Goal: Task Accomplishment & Management: Use online tool/utility

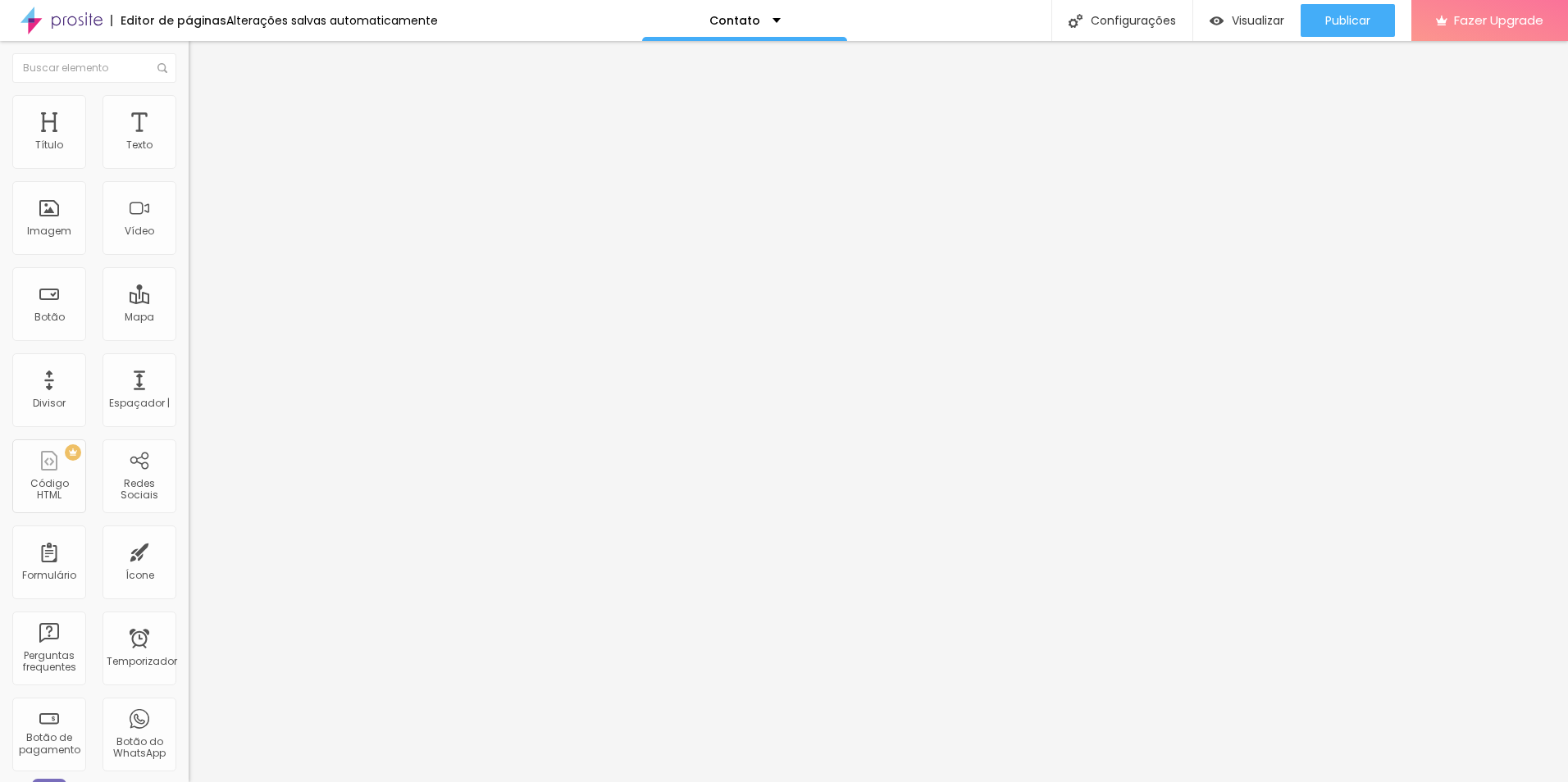
click at [204, 113] on span "Estilo" at bounding box center [216, 106] width 25 height 14
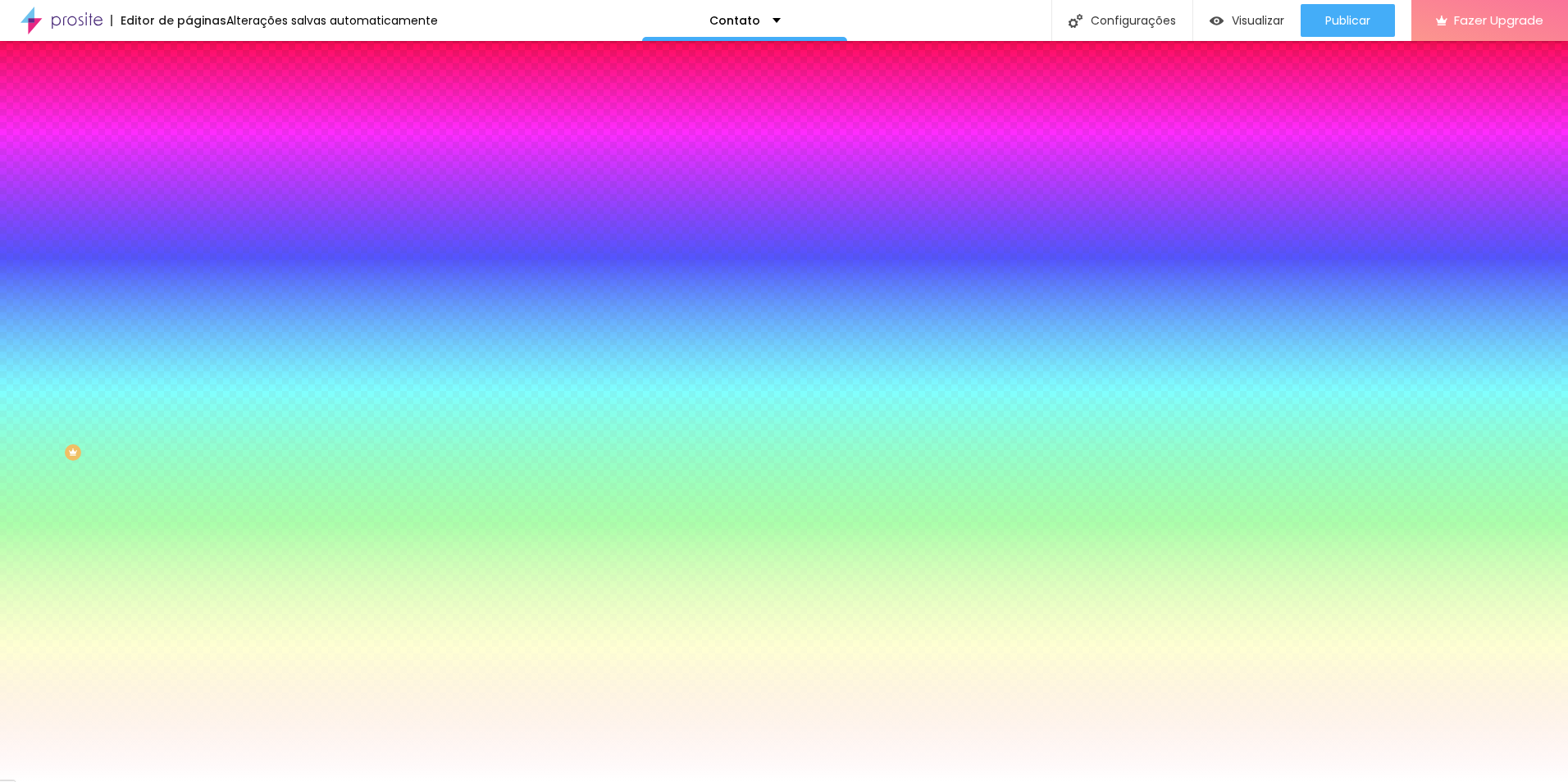
click at [204, 116] on span "Avançado" at bounding box center [231, 122] width 54 height 14
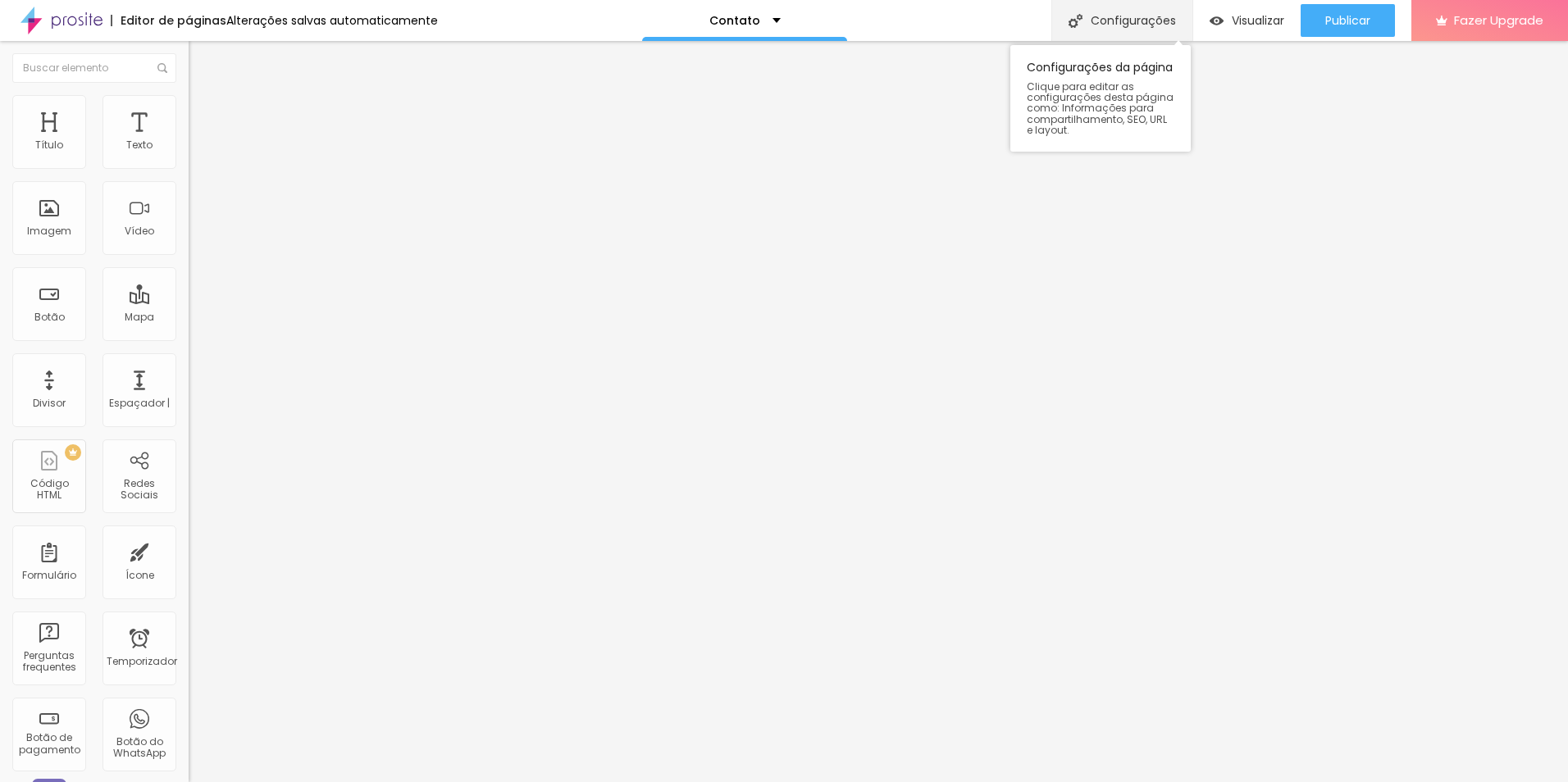
click at [1091, 19] on font "Configurações" at bounding box center [1133, 21] width 85 height 12
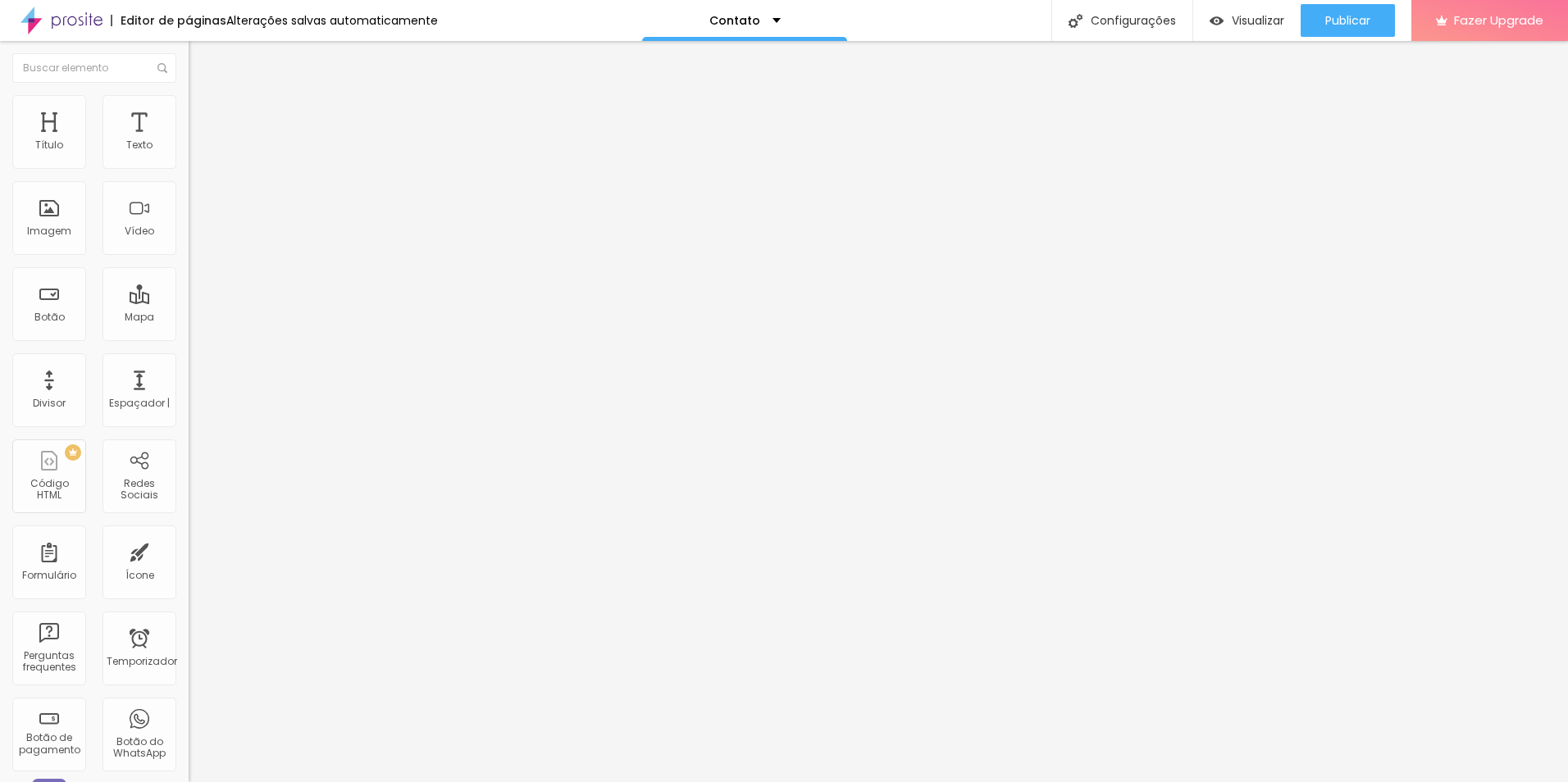
click at [1124, 21] on font "Configurações" at bounding box center [1133, 21] width 85 height 12
click at [131, 305] on div "Mapa" at bounding box center [140, 304] width 74 height 74
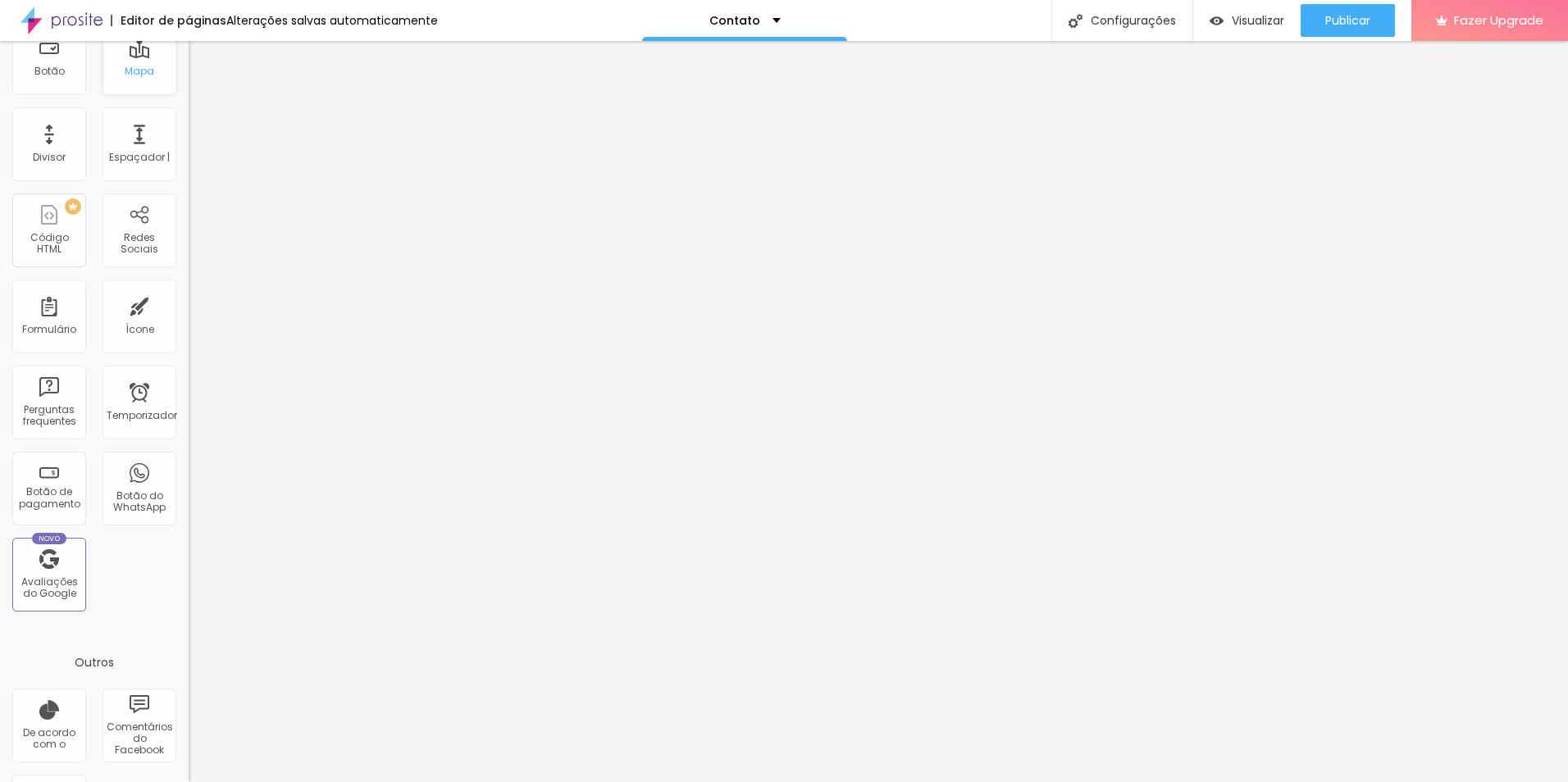
scroll to position [324, 0]
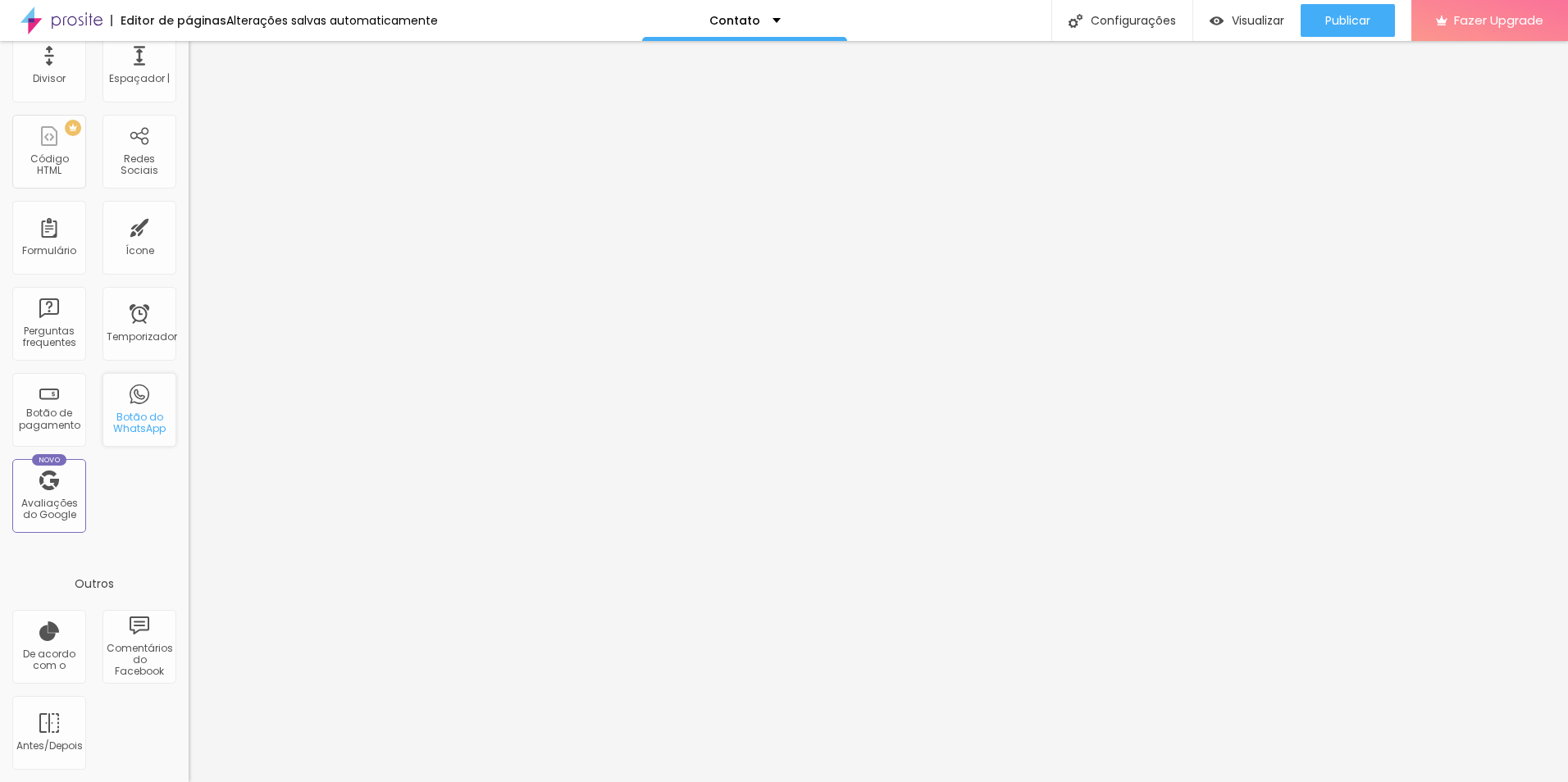
click at [130, 421] on div "Botão do WhatsApp" at bounding box center [139, 423] width 65 height 24
click at [128, 420] on div "Botão do WhatsApp" at bounding box center [139, 423] width 65 height 24
click at [39, 419] on div "Botão de pagamento" at bounding box center [48, 419] width 65 height 24
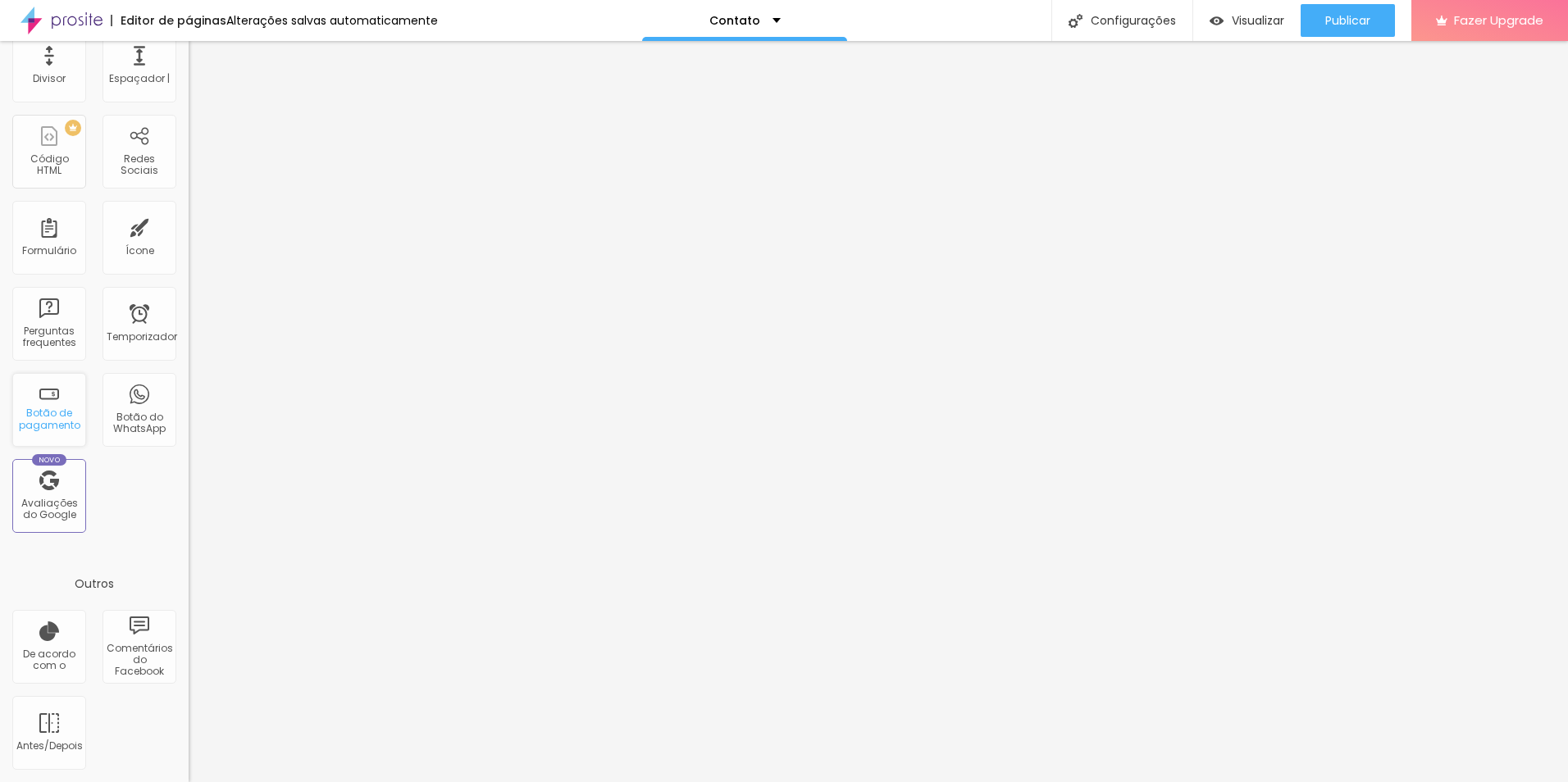
click at [39, 419] on div "Botão de pagamento" at bounding box center [48, 419] width 65 height 24
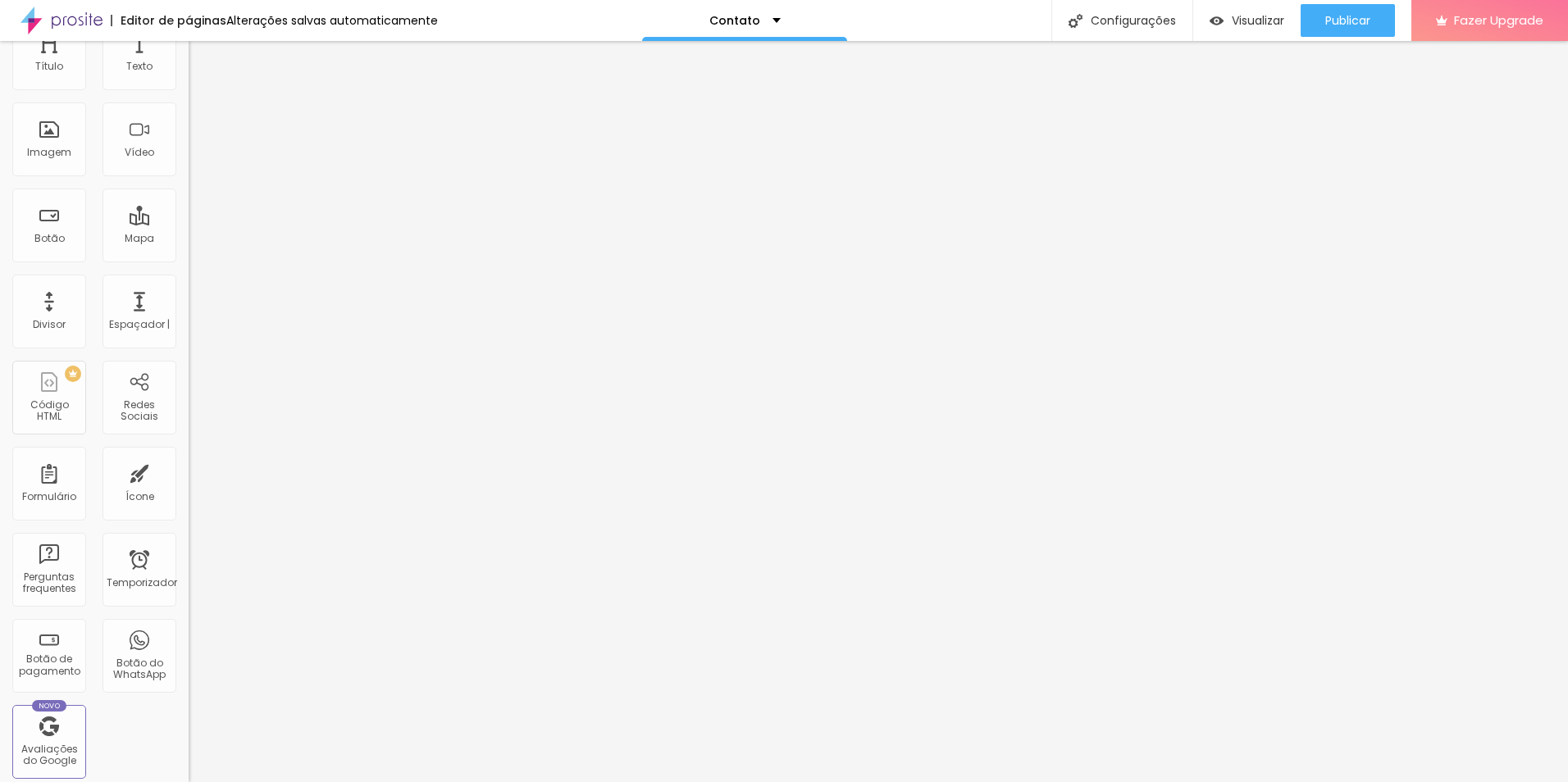
scroll to position [0, 0]
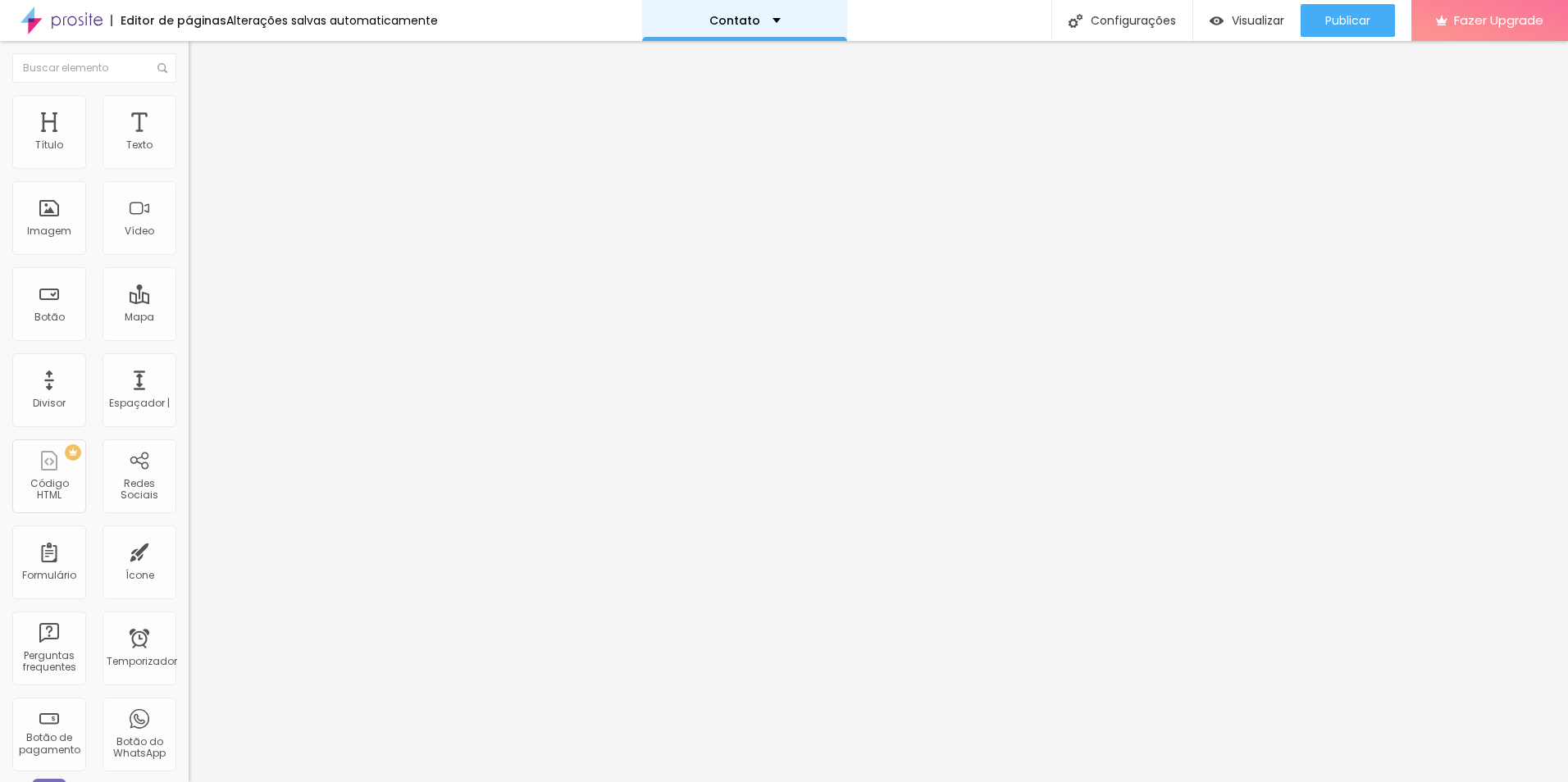
click at [772, 21] on div "Contato" at bounding box center [745, 21] width 205 height 41
click at [743, 87] on span "Adicionar nova página" at bounding box center [710, 78] width 136 height 17
type input "Valores"
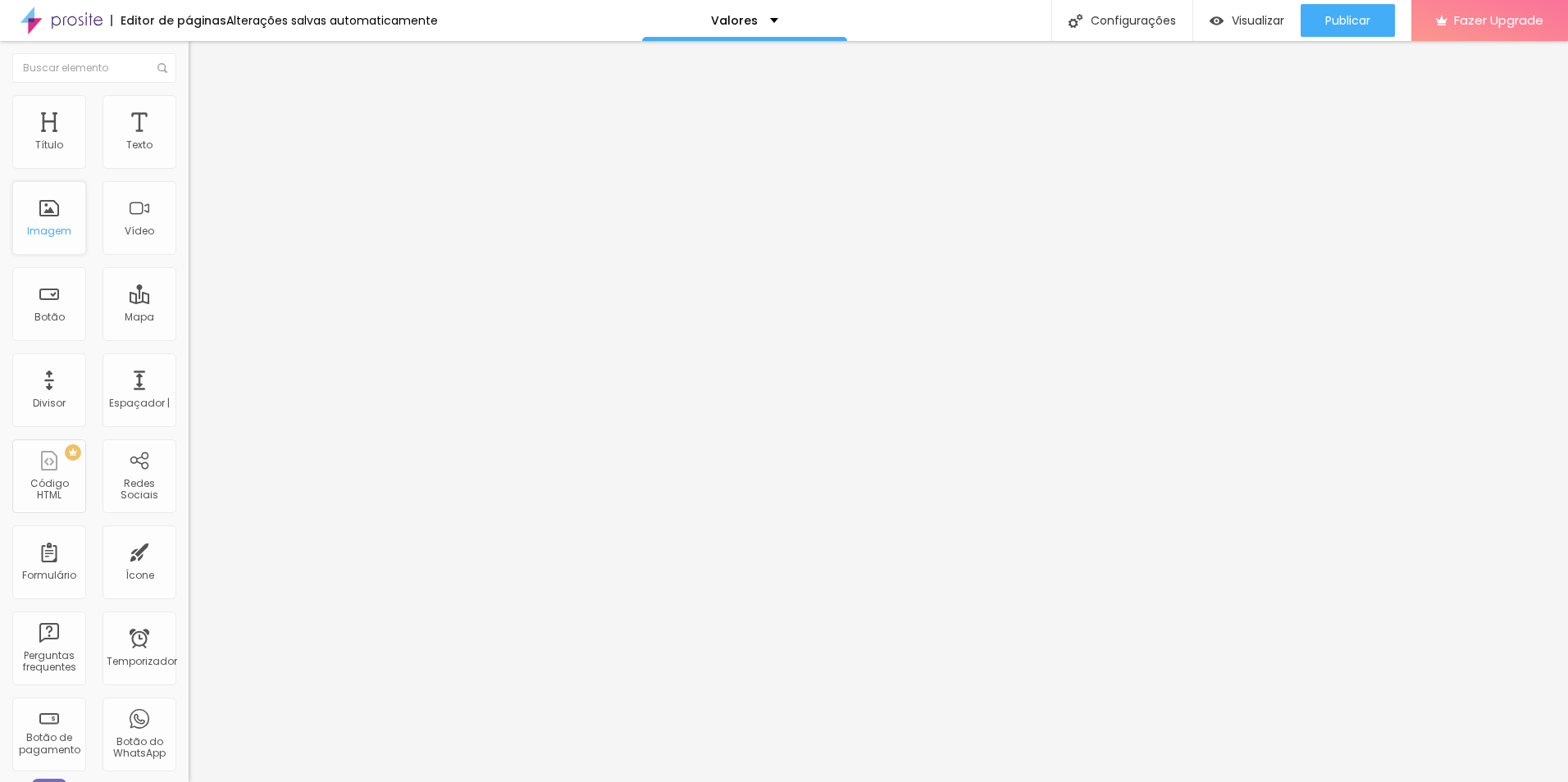
click at [51, 215] on div "Imagem" at bounding box center [49, 218] width 74 height 74
click at [199, 141] on font "Adicionar imagem" at bounding box center [247, 134] width 96 height 14
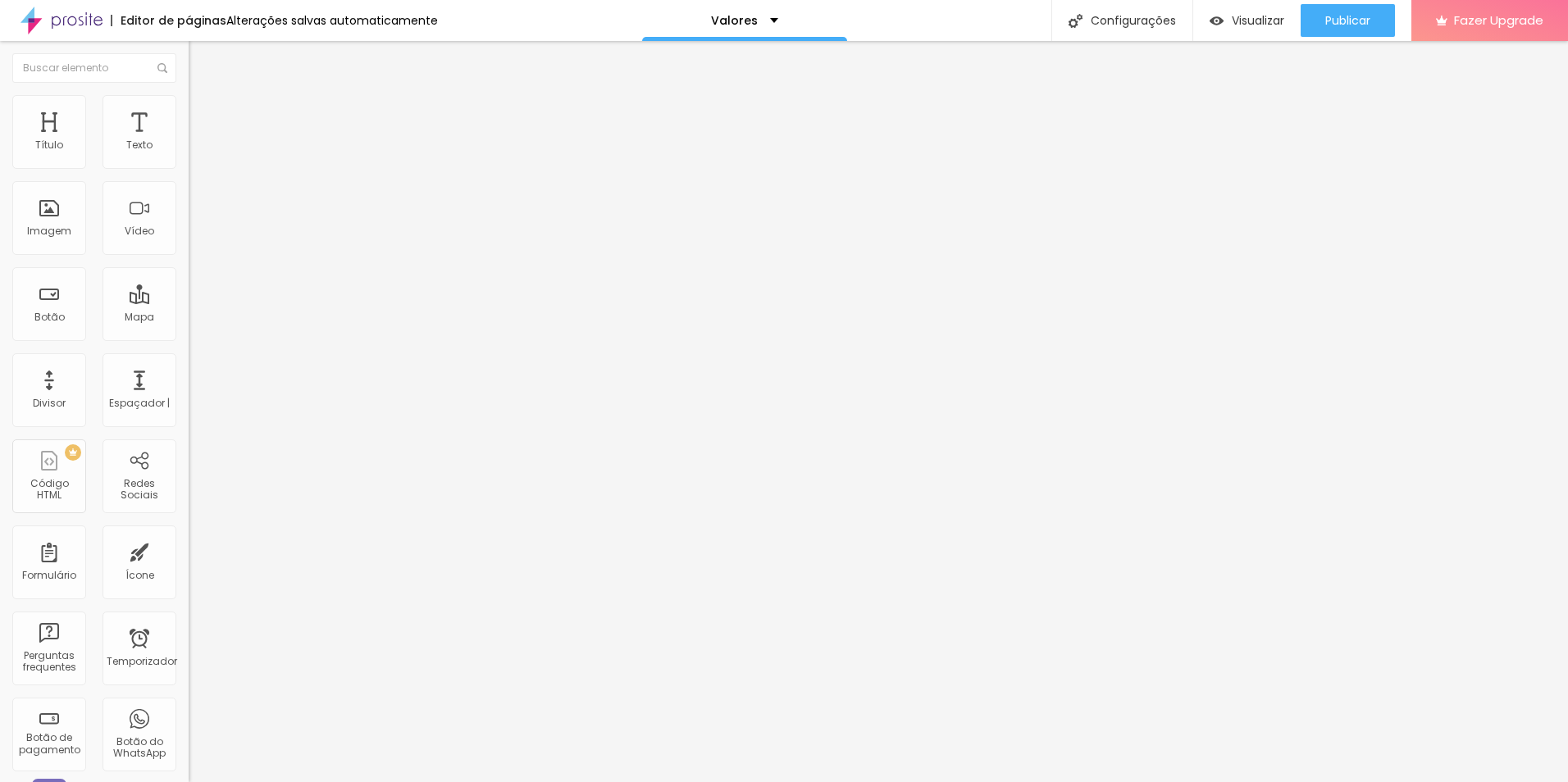
click at [204, 111] on span "Estilo" at bounding box center [216, 106] width 25 height 14
click at [204, 120] on span "Avançado" at bounding box center [231, 122] width 54 height 14
click at [201, 60] on img "button" at bounding box center [208, 60] width 13 height 13
click at [196, 159] on span "Criar botão de pagamento" at bounding box center [264, 152] width 137 height 14
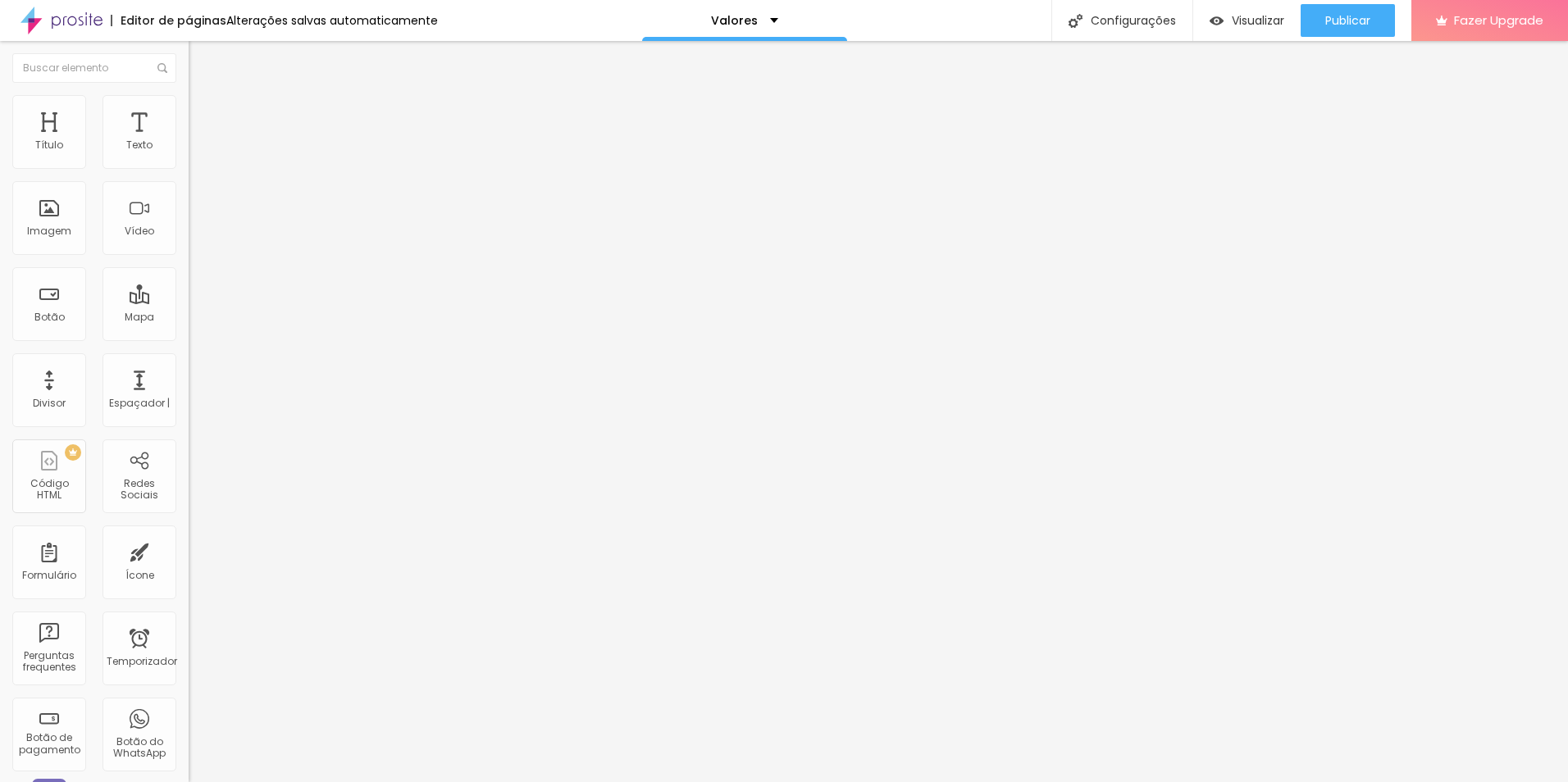
type input "Sessão Newborn Básico"
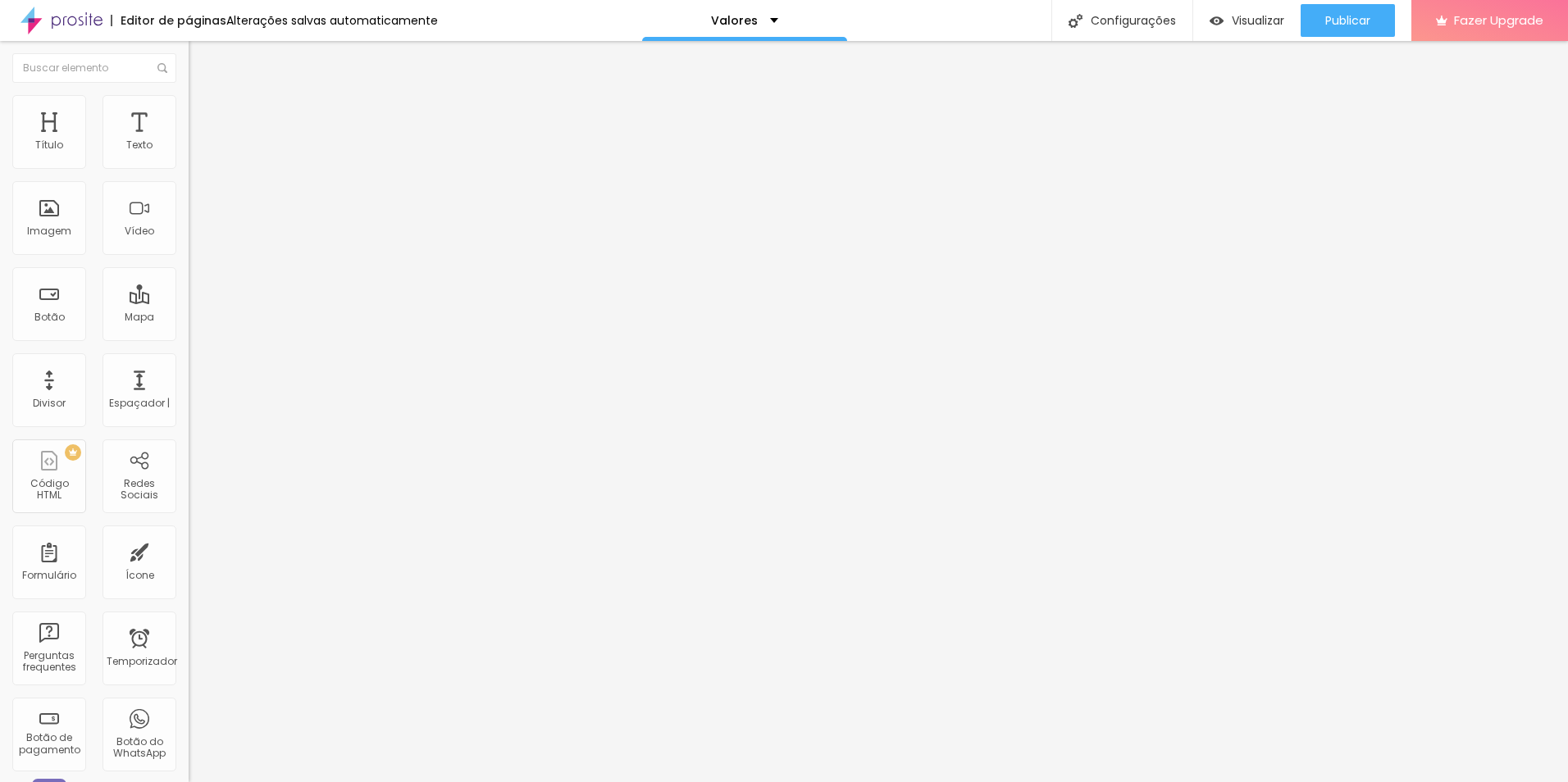
type input "R$ 1.899,00"
paste textarea "2h 15 fotos 2 cenários, 2 looks, apenas o bebê, galeria online"
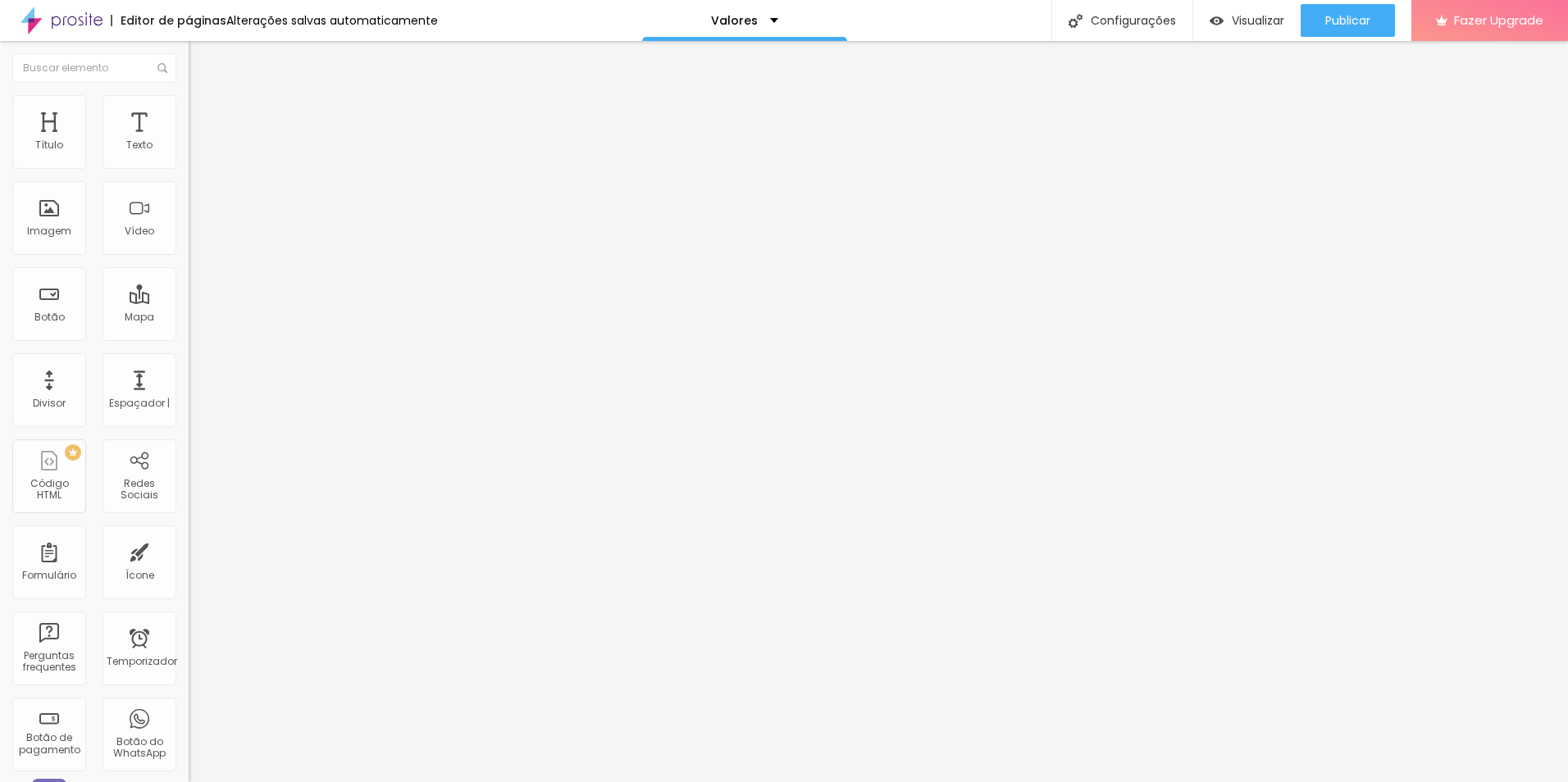
type textarea "2h 15 fotos 2 cenários, 2 looks, apenas o bebê, galeria online"
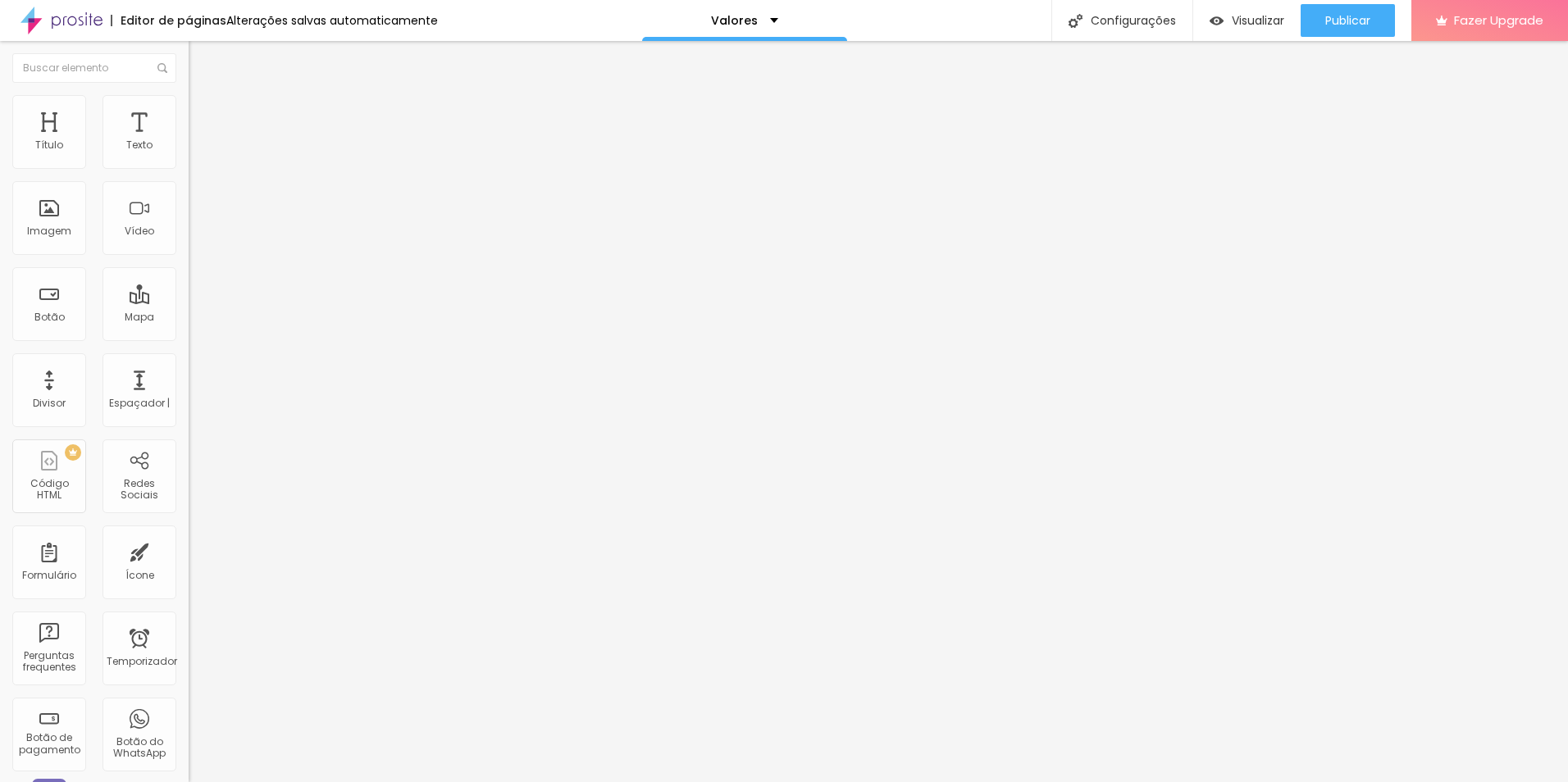
scroll to position [0, 0]
click at [189, 172] on img at bounding box center [194, 168] width 10 height 10
drag, startPoint x: 858, startPoint y: 140, endPoint x: 809, endPoint y: 136, distance: 49.2
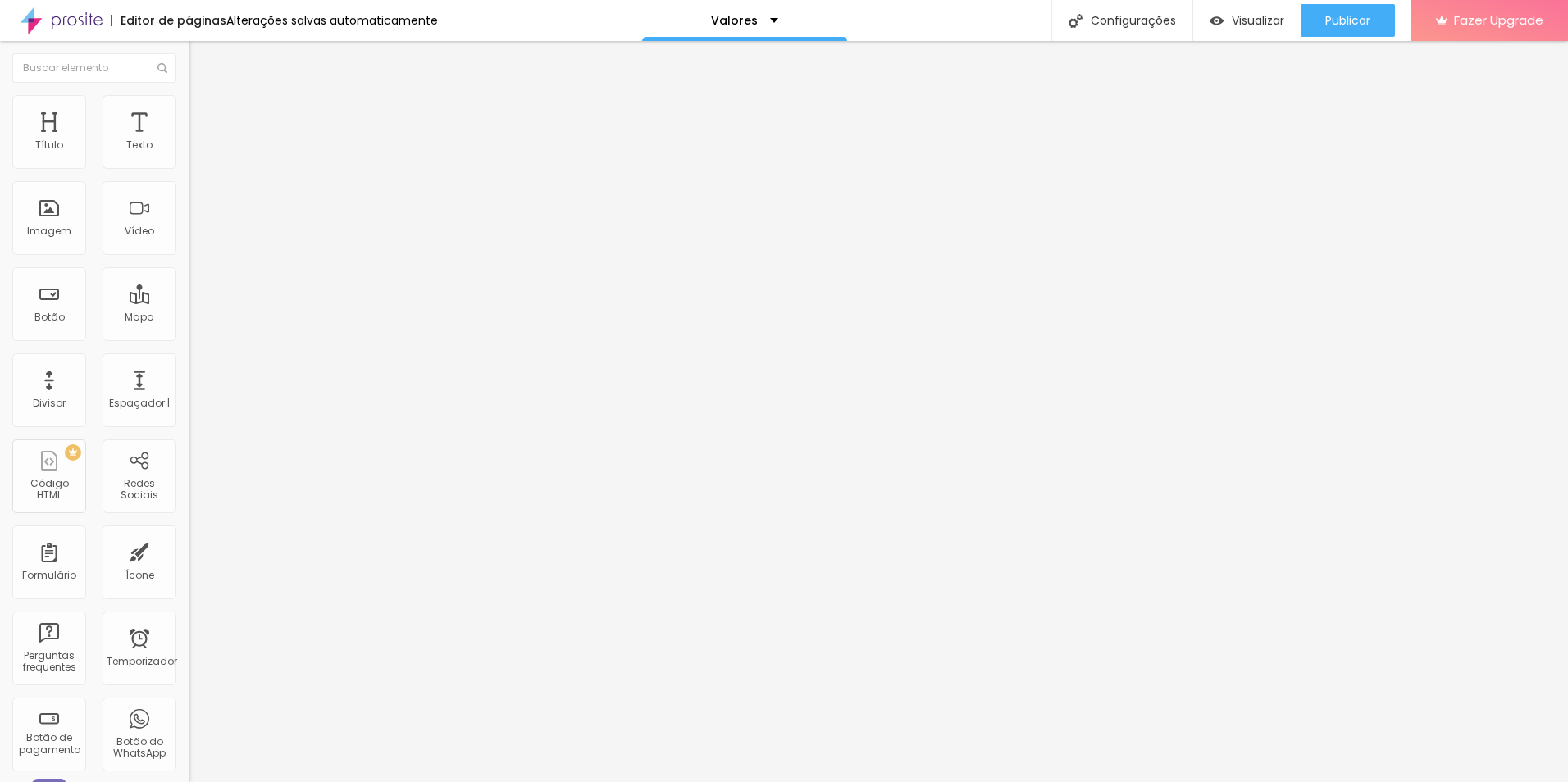
type input "Sessão Newborn Completo"
drag, startPoint x: 717, startPoint y: 282, endPoint x: 810, endPoint y: 373, distance: 130.1
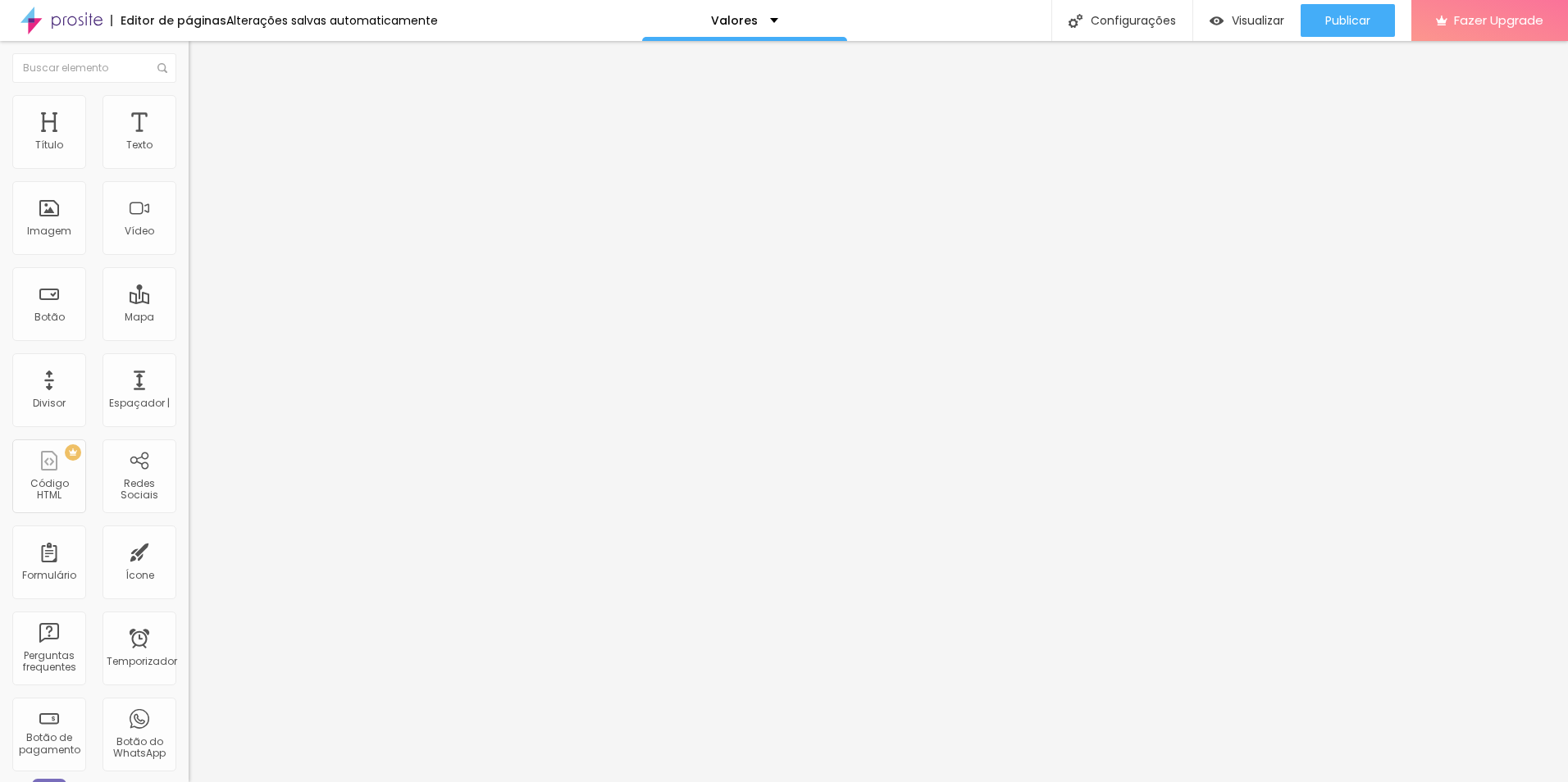
paste textarea "3h 25 fotos 3 cenários, 3 looks, fotos com os pais, galeria online"
type textarea "3h 25 fotos 3 cenários, 3 looks, fotos com os pais, galeria online"
drag, startPoint x: 729, startPoint y: 213, endPoint x: 643, endPoint y: 193, distance: 88.3
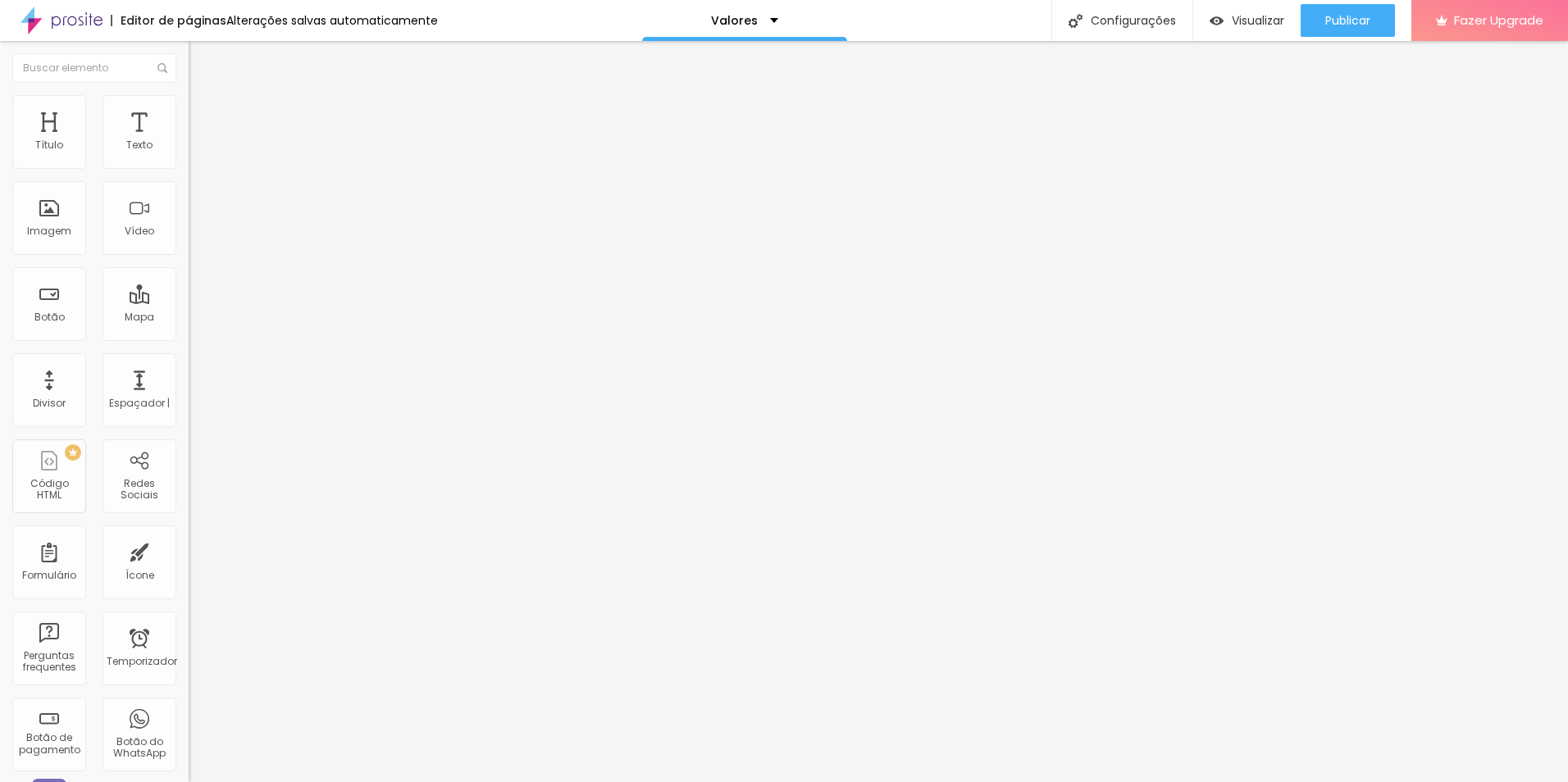
type input "R$ 2.849,99"
click at [1239, 20] on span "Visualizar" at bounding box center [1258, 21] width 53 height 13
click at [201, 67] on div "Editar Botão de pagamento" at bounding box center [284, 67] width 164 height 26
click at [1335, 12] on div "Publicar" at bounding box center [1348, 21] width 45 height 33
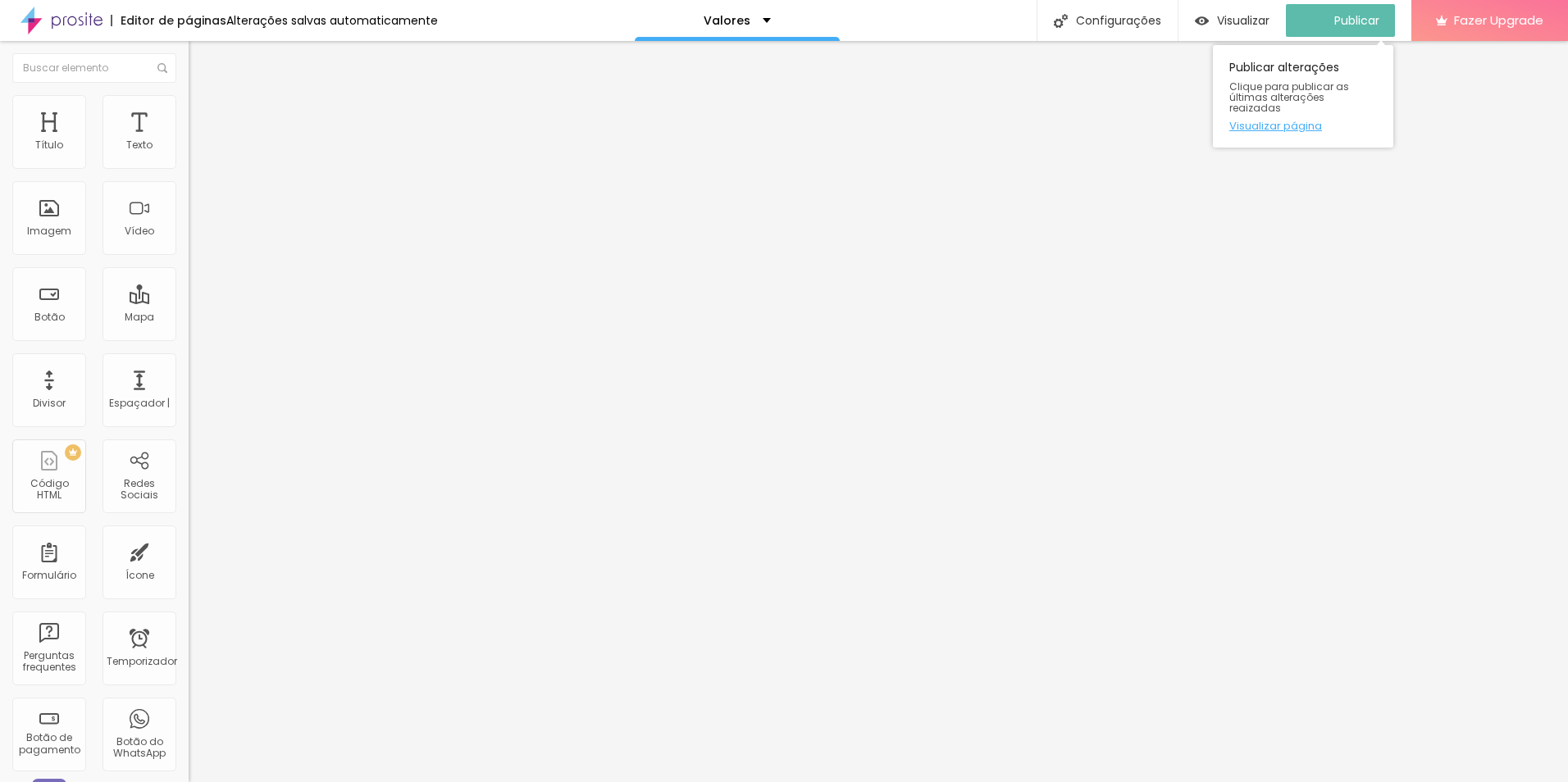
click at [1298, 121] on link "Visualizar página" at bounding box center [1303, 126] width 148 height 11
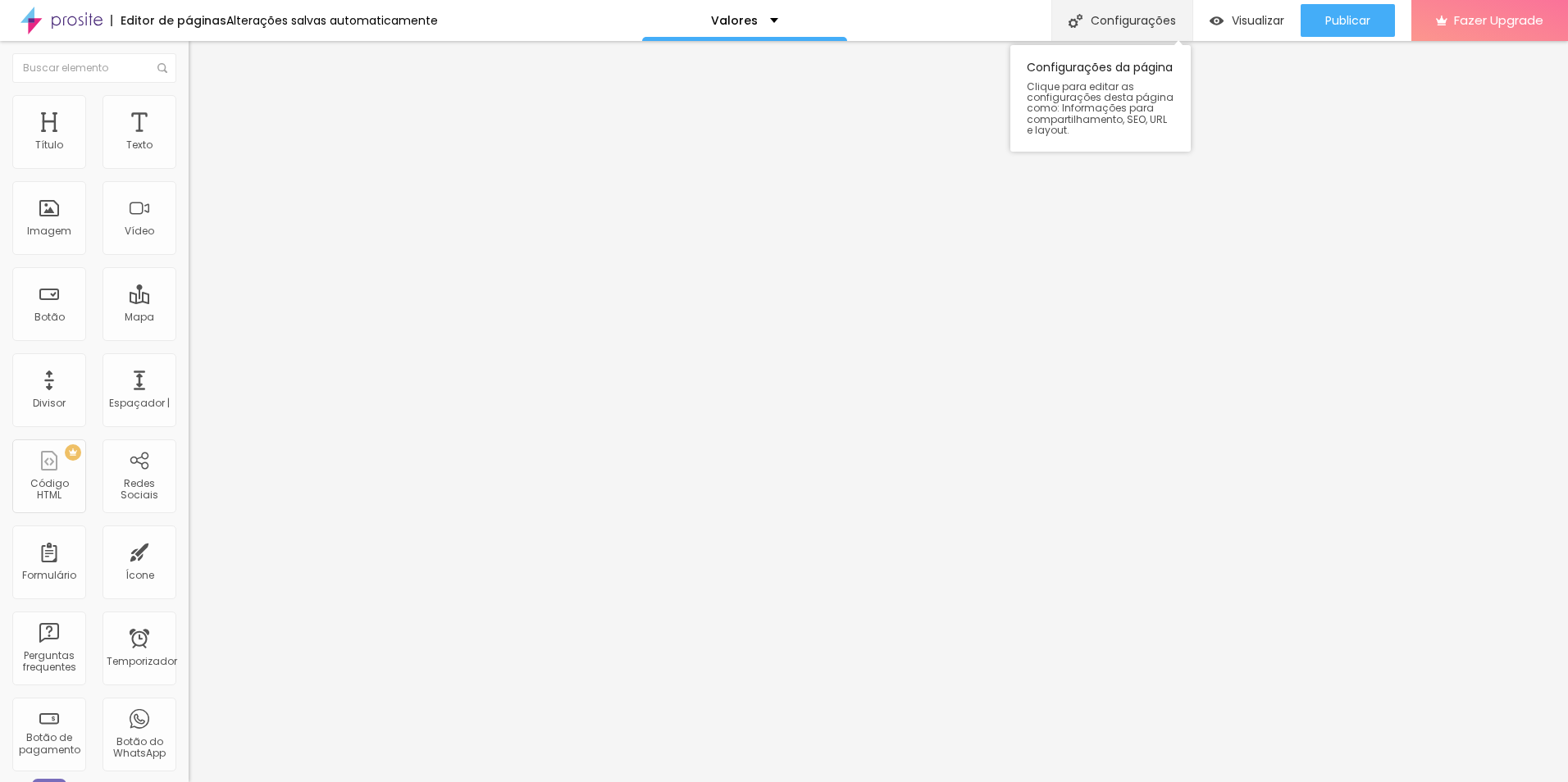
click at [1139, 7] on div "Configurações" at bounding box center [1123, 21] width 141 height 41
drag, startPoint x: 514, startPoint y: 171, endPoint x: 511, endPoint y: 183, distance: 12.4
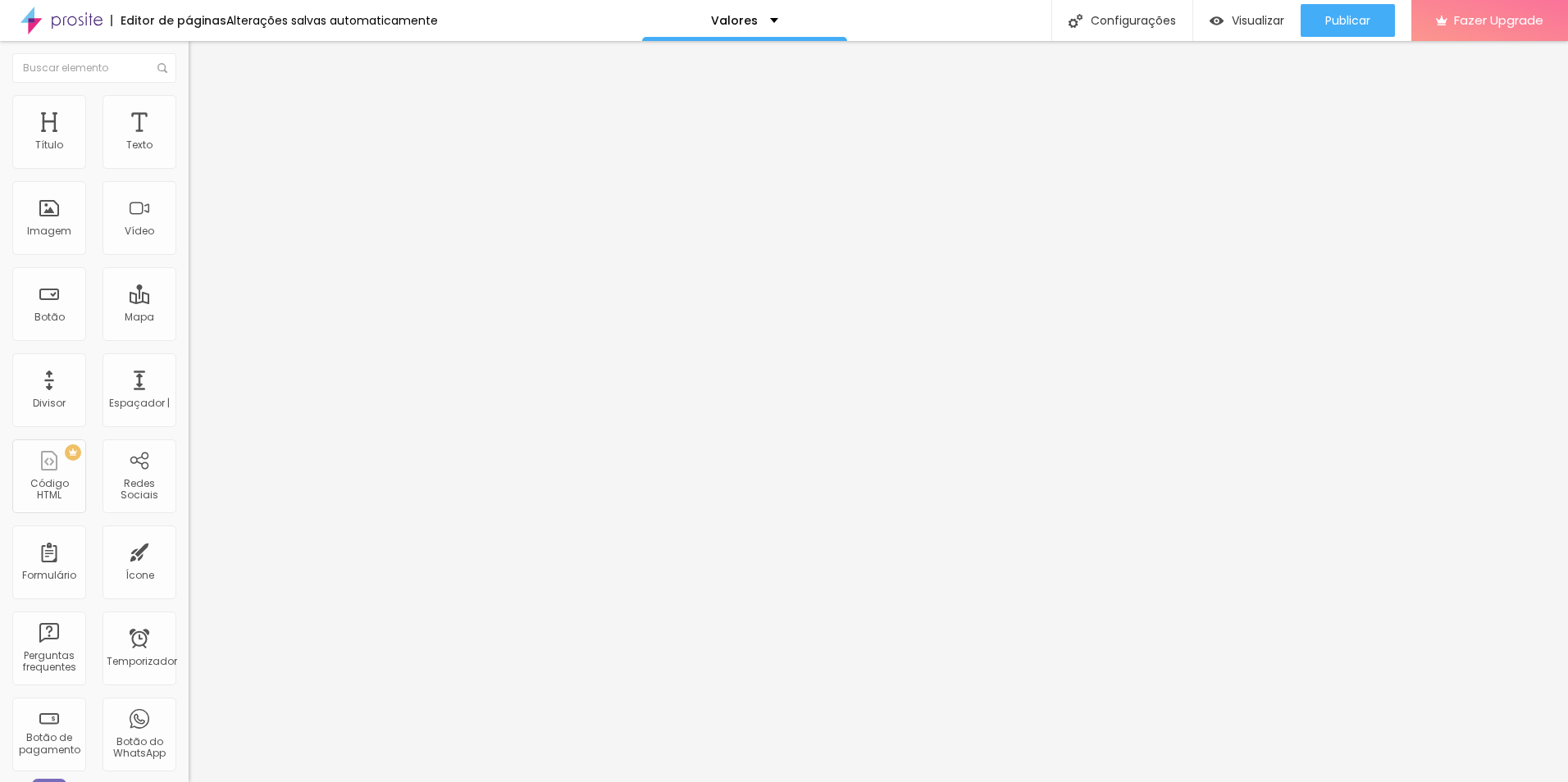
click at [753, 16] on div "Valores" at bounding box center [745, 21] width 67 height 12
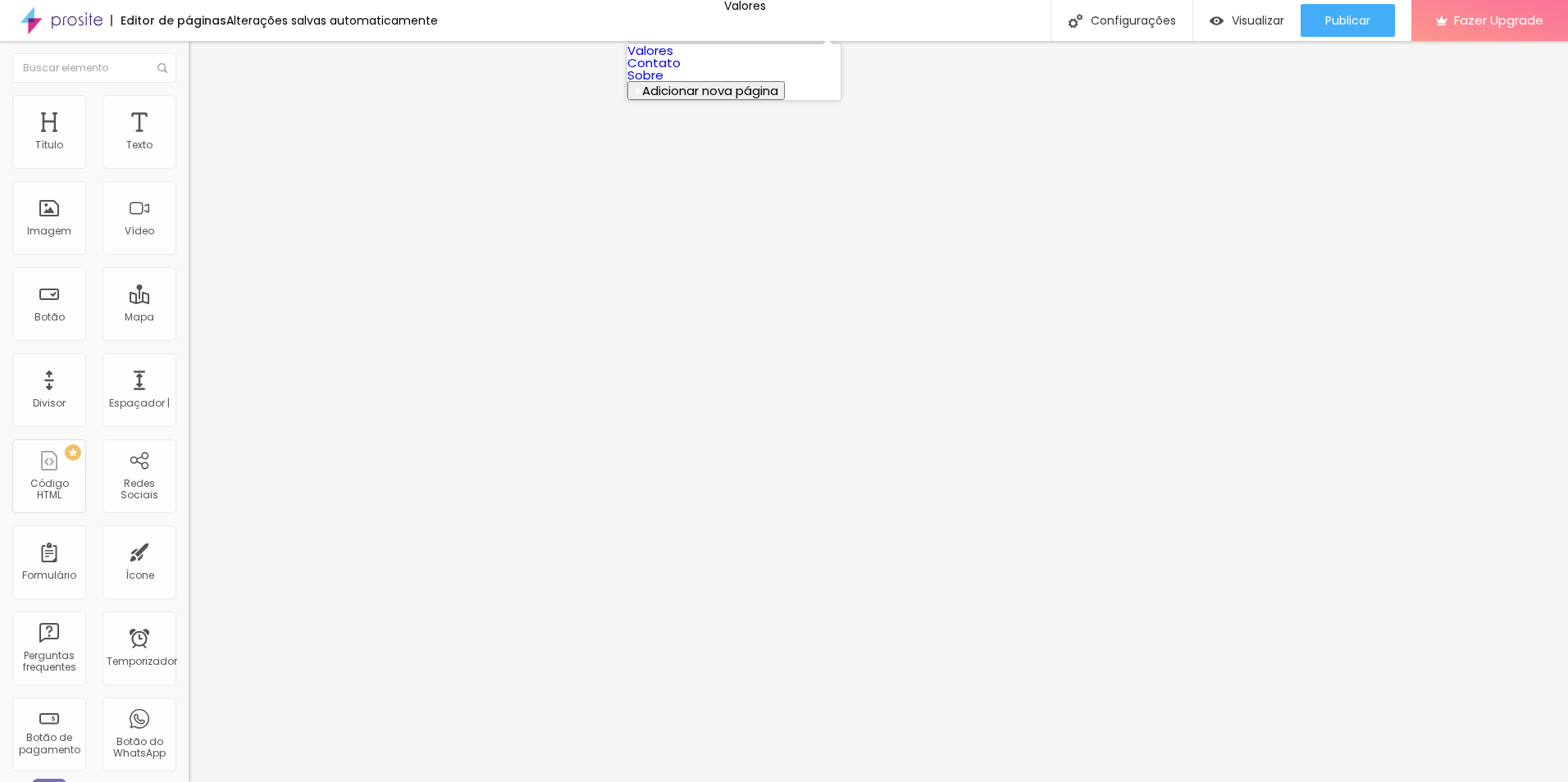
click at [673, 55] on link "Valores" at bounding box center [651, 50] width 46 height 17
click at [89, 22] on img at bounding box center [62, 21] width 82 height 41
click at [199, 141] on font "Trocar imagem" at bounding box center [238, 134] width 80 height 14
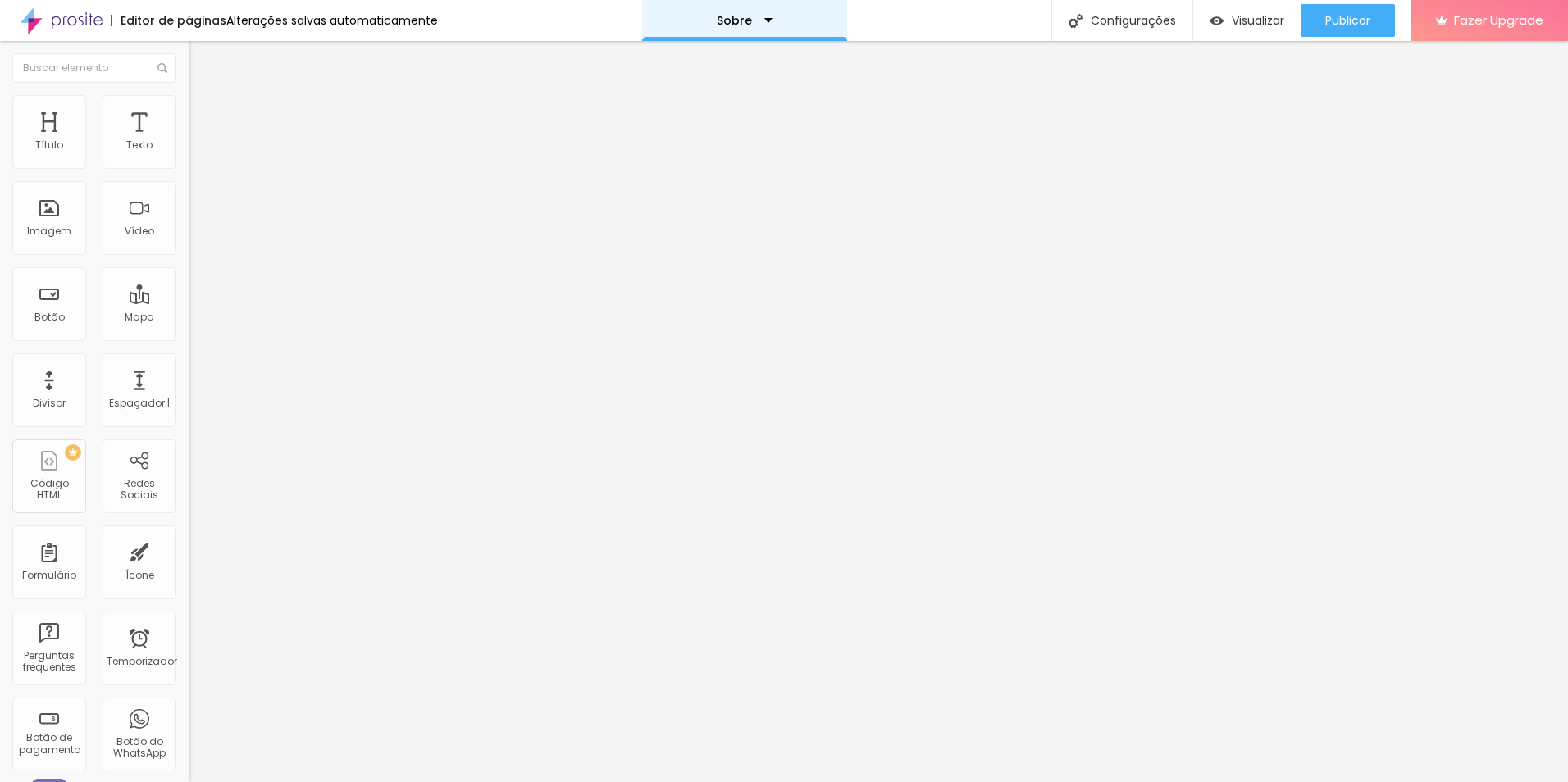
click at [740, 19] on p "Sobre" at bounding box center [734, 21] width 35 height 12
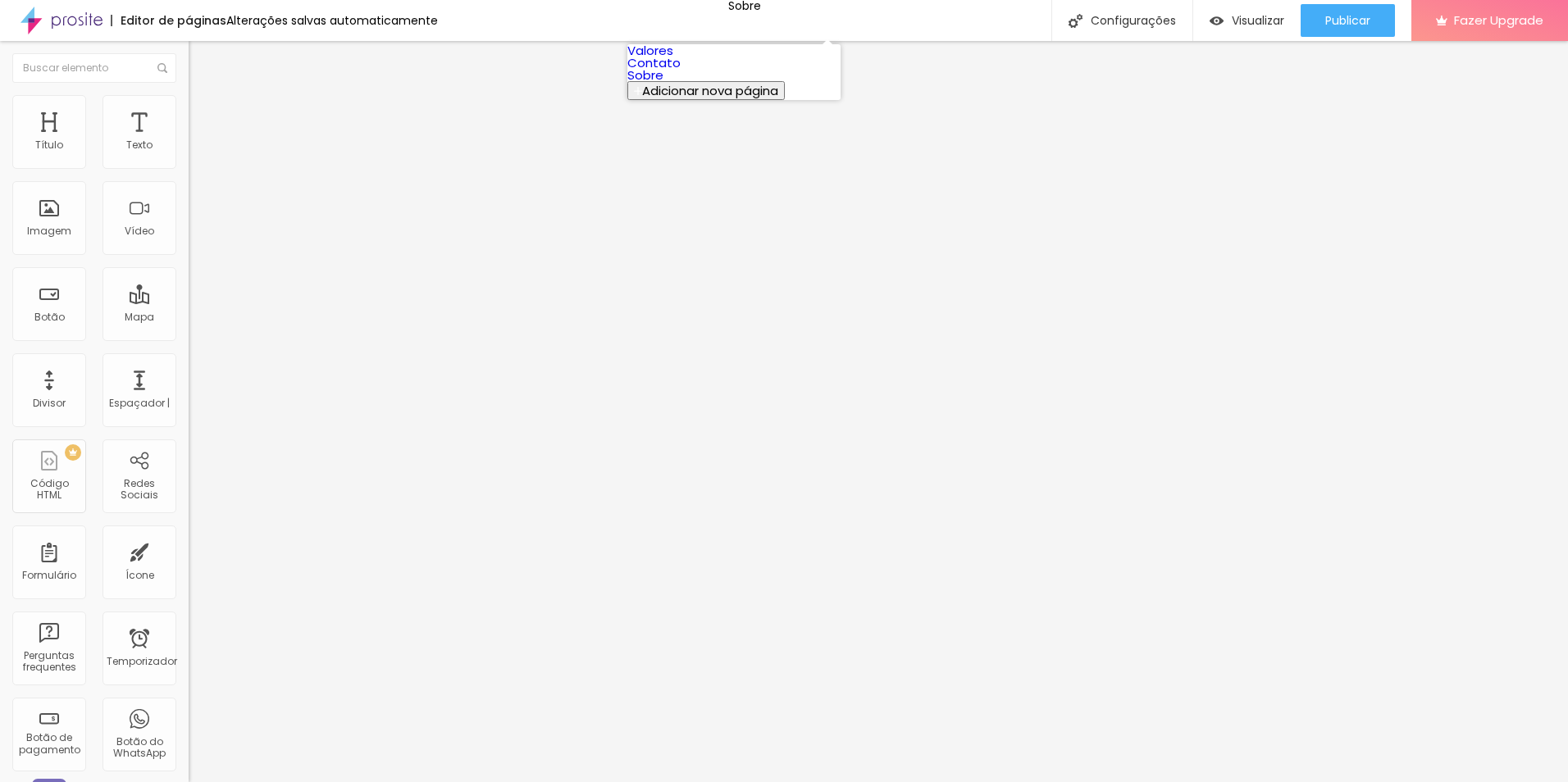
click at [680, 71] on link "Contato" at bounding box center [654, 62] width 53 height 17
click at [189, 154] on input "Alboom [GEOGRAPHIC_DATA]" at bounding box center [288, 146] width 197 height 16
click at [73, 19] on img at bounding box center [62, 21] width 82 height 41
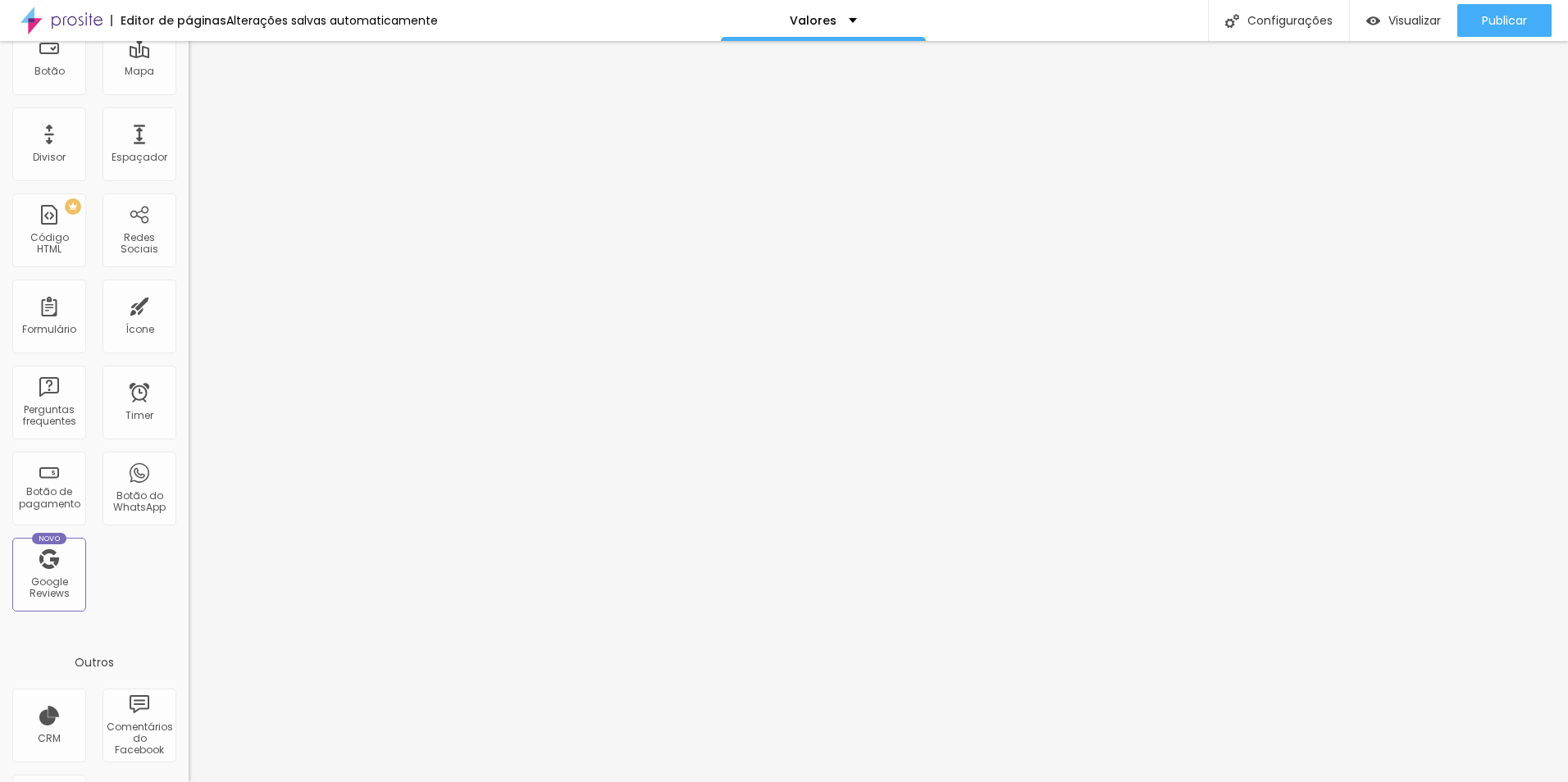
scroll to position [324, 0]
